Goal: Task Accomplishment & Management: Manage account settings

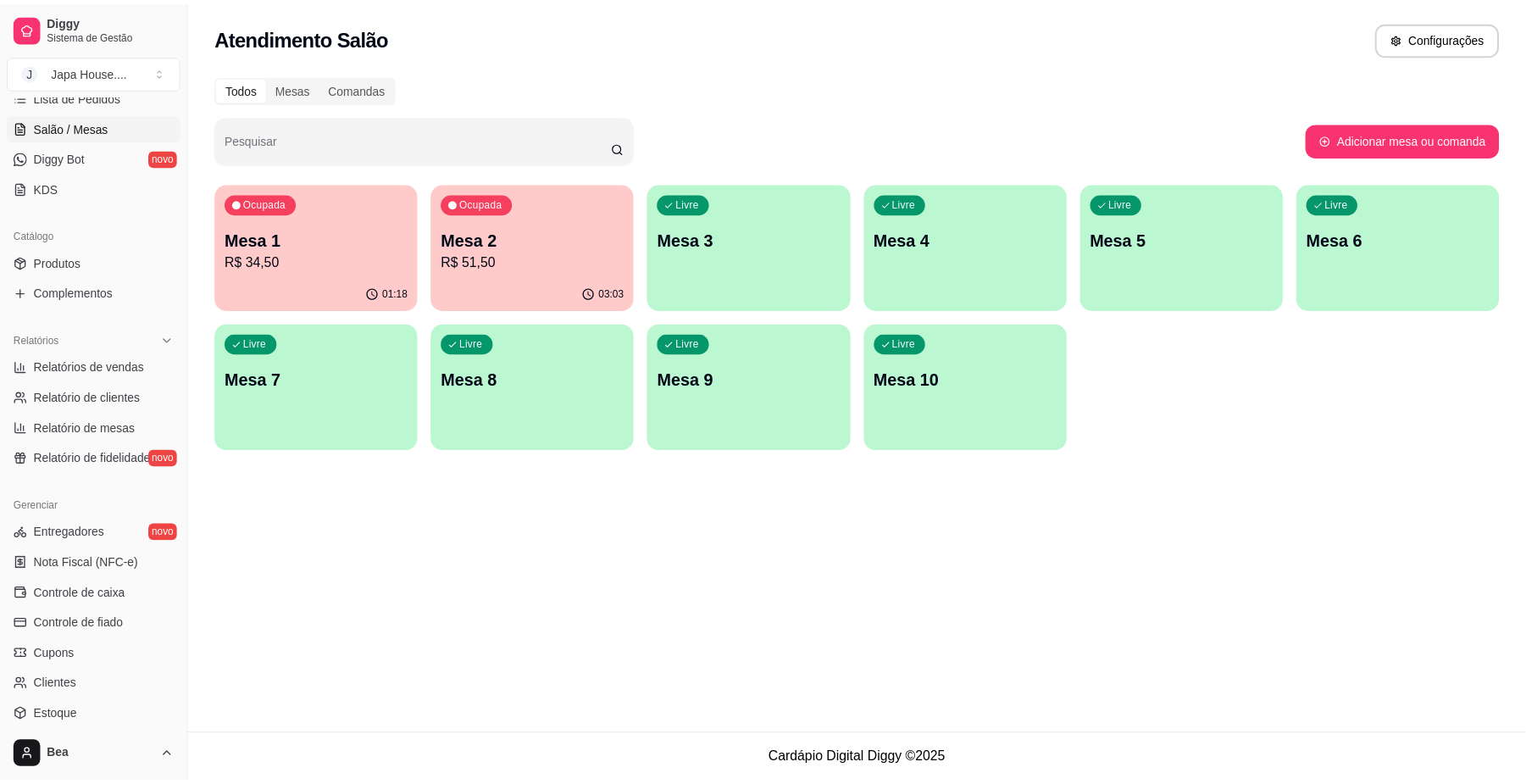
scroll to position [296, 0]
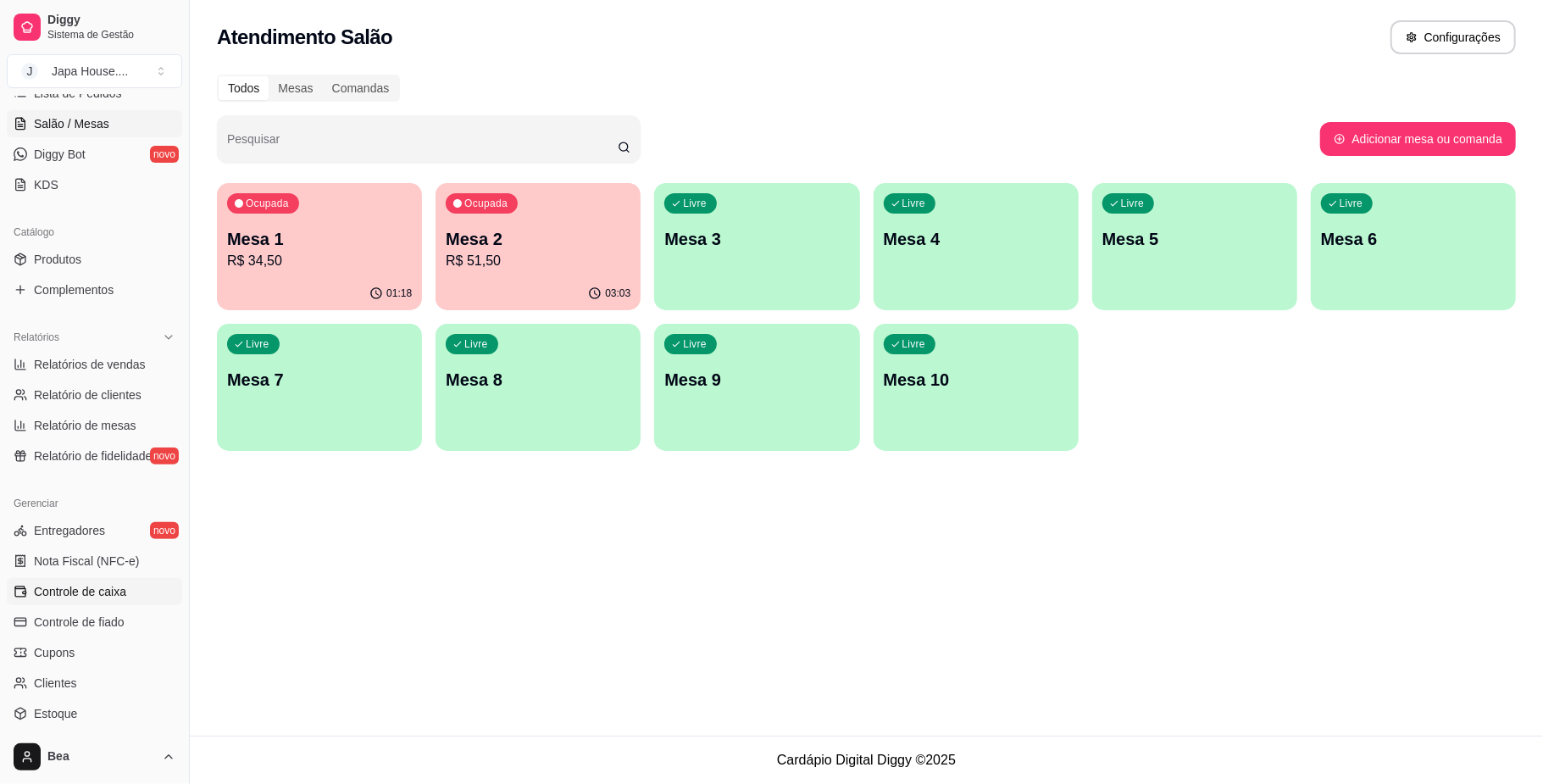
click at [112, 588] on span "Controle de caixa" at bounding box center [80, 591] width 92 height 17
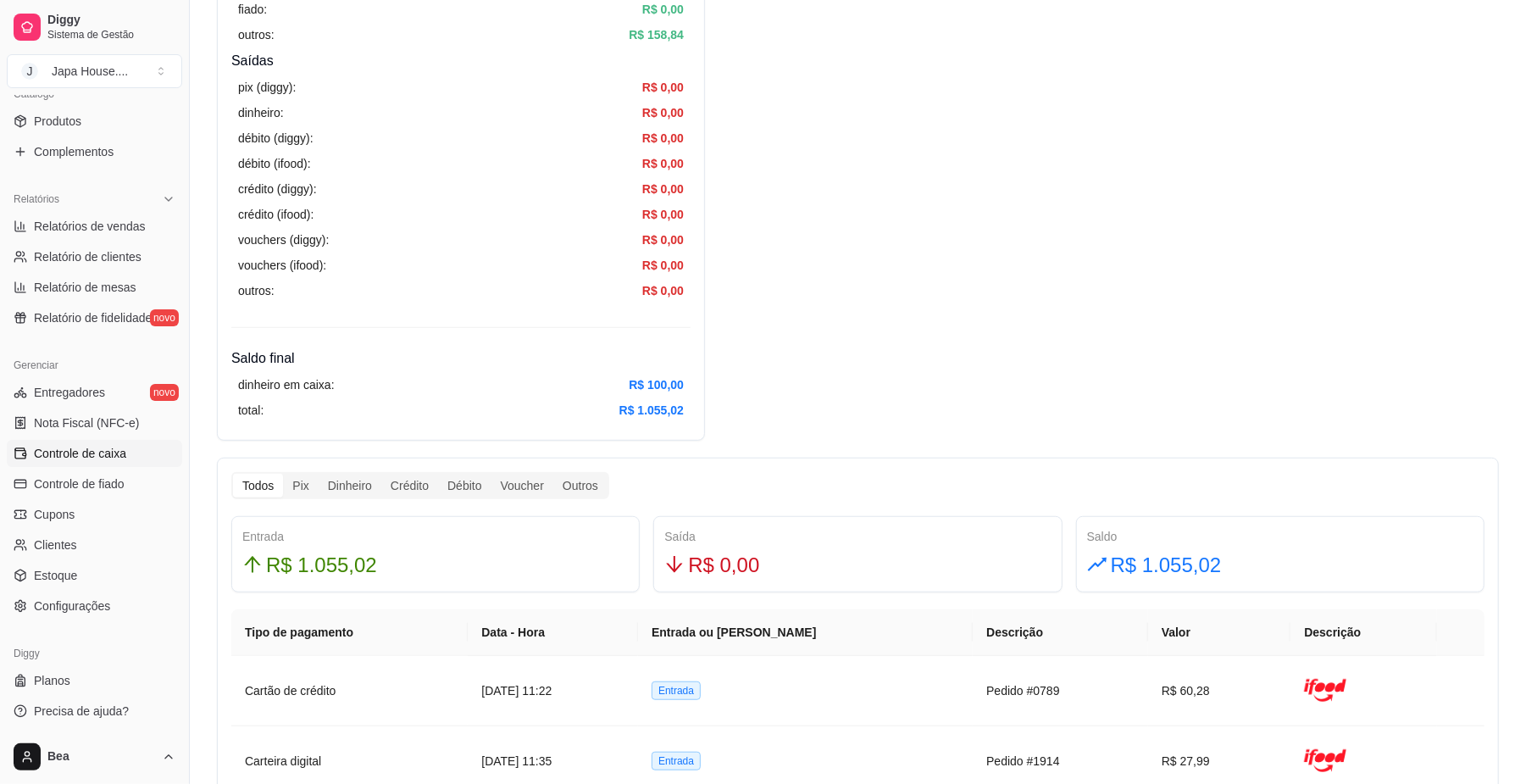
scroll to position [435, 0]
click at [71, 602] on span "Configurações" at bounding box center [71, 604] width 76 height 17
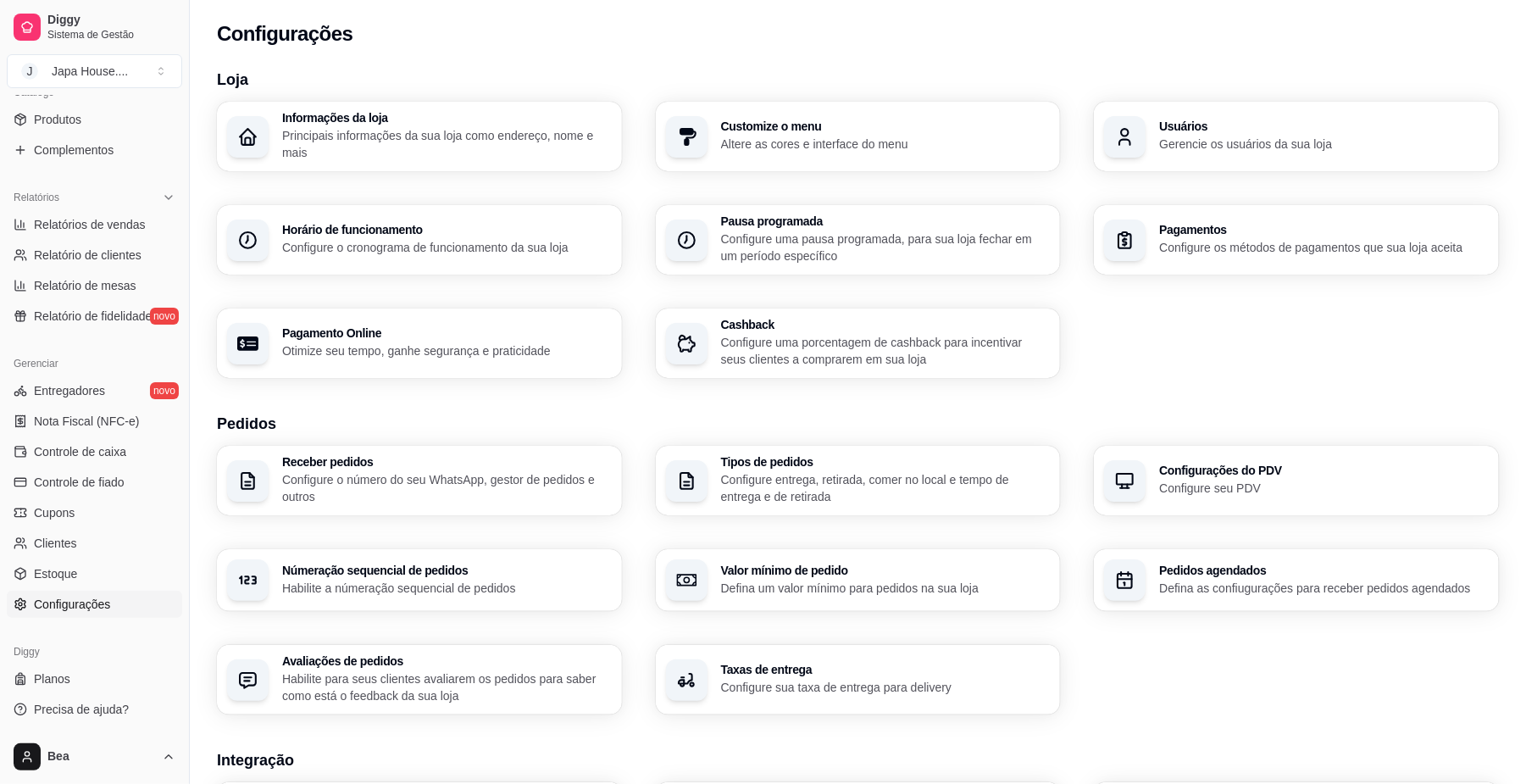
click at [1125, 127] on icon "button" at bounding box center [1125, 136] width 22 height 22
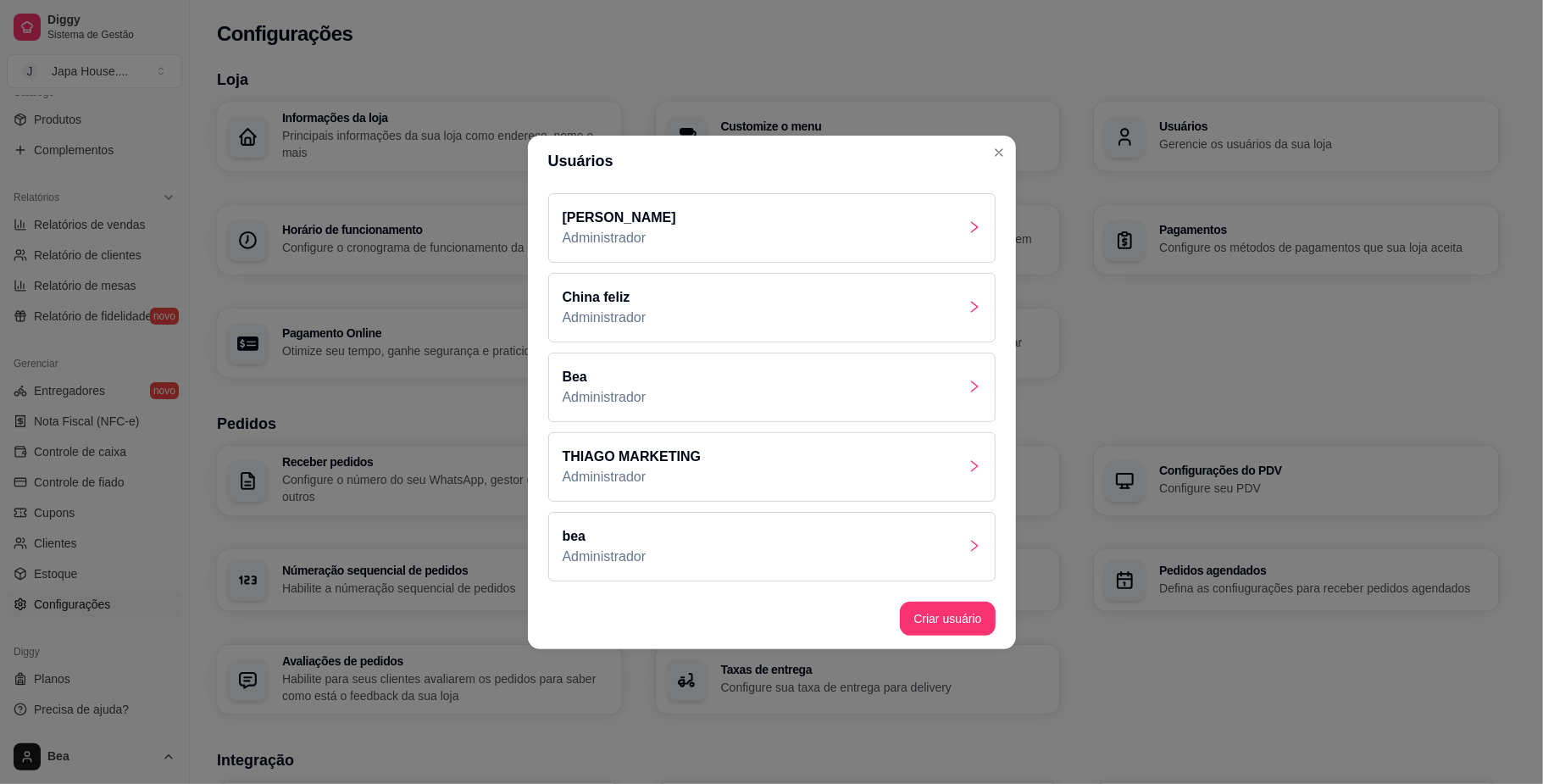
click at [741, 384] on div "Bea Administrador" at bounding box center [772, 387] width 448 height 70
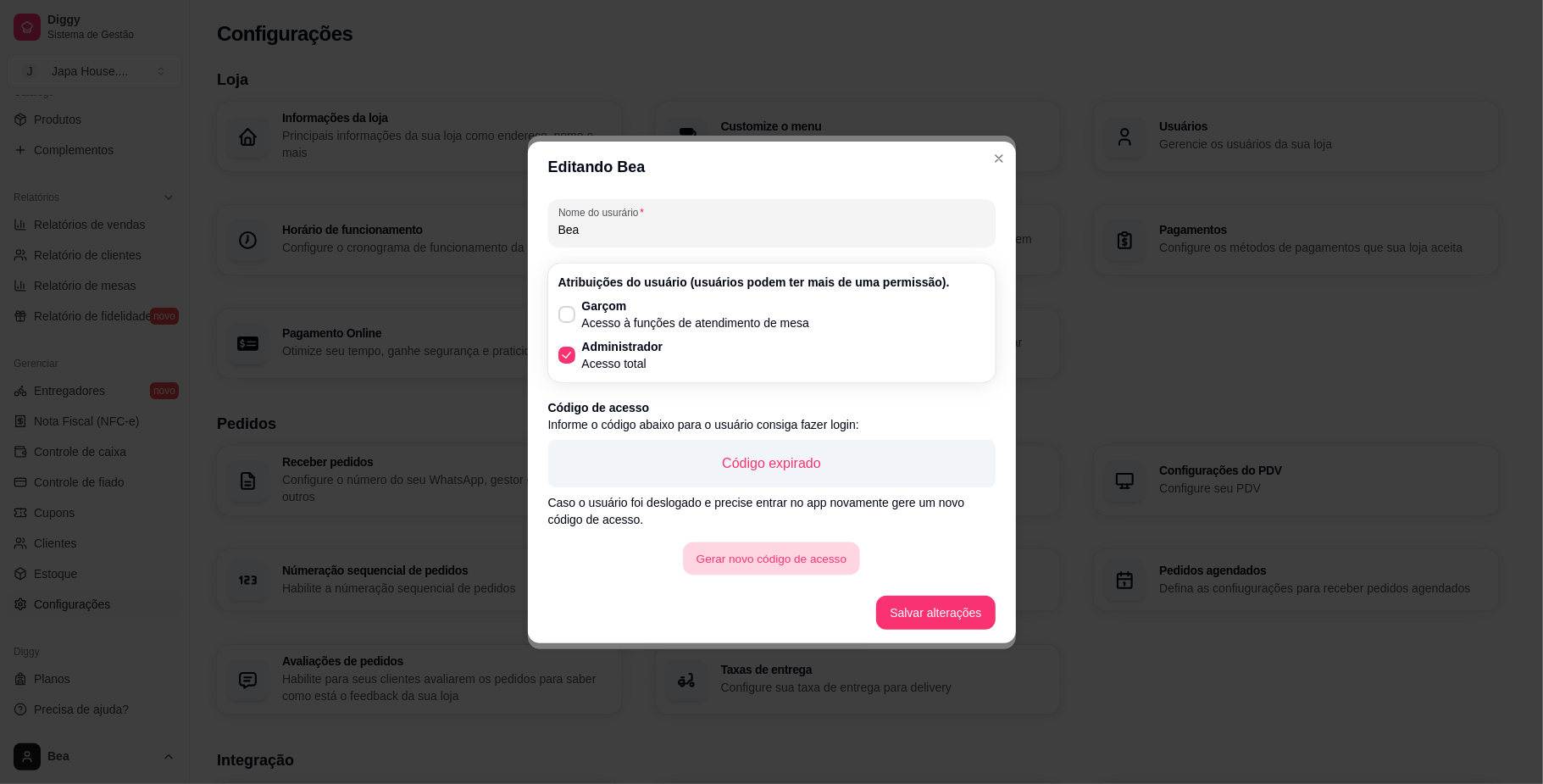
click at [818, 567] on button "Gerar novo código de acesso" at bounding box center [770, 557] width 176 height 33
